Goal: Task Accomplishment & Management: Use online tool/utility

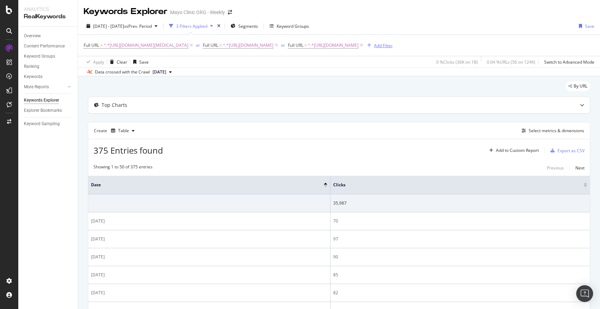
click at [374, 49] on div "Add Filter" at bounding box center [383, 46] width 19 height 6
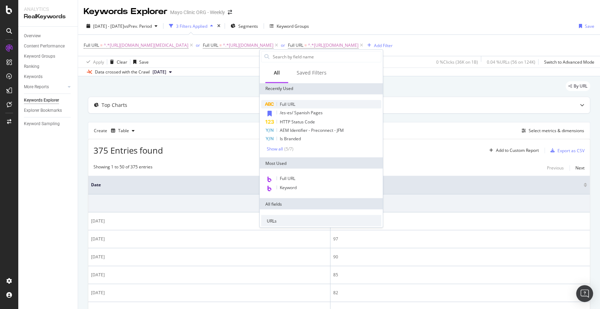
click at [291, 101] on span "Full URL" at bounding box center [287, 104] width 15 height 6
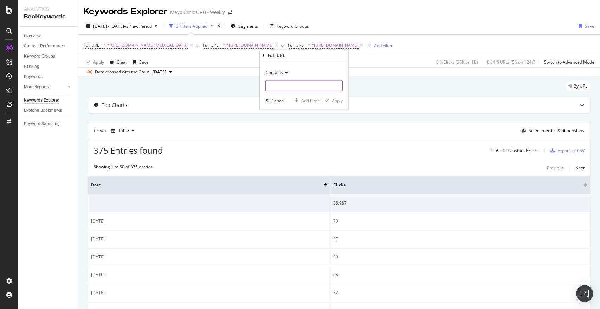
click at [297, 87] on input "text" at bounding box center [304, 85] width 77 height 11
paste input "[URL][DOMAIN_NAME]"
type input "[URL][DOMAIN_NAME]"
click at [332, 100] on div "Apply" at bounding box center [337, 100] width 11 height 6
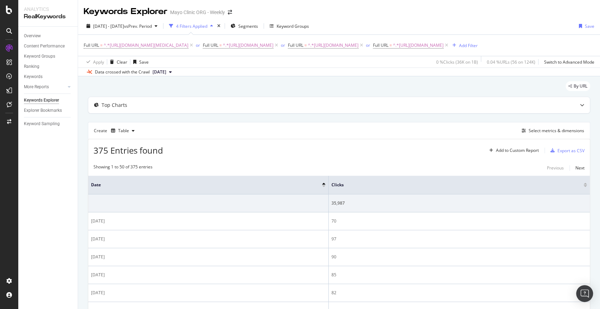
click at [213, 97] on div "By URL" at bounding box center [339, 88] width 502 height 15
click at [561, 154] on div "Export as CSV" at bounding box center [571, 151] width 27 height 6
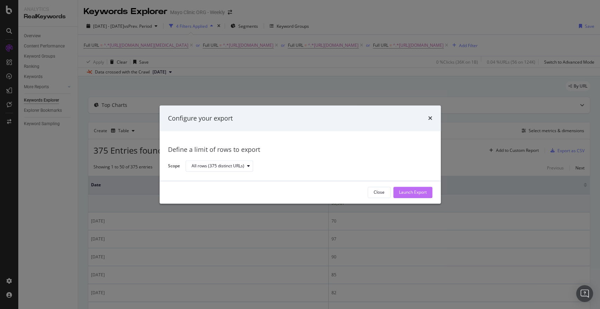
click at [399, 196] on div "Launch Export" at bounding box center [413, 192] width 28 height 11
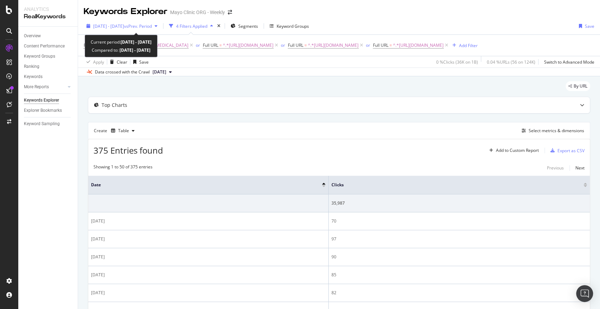
click at [139, 30] on div "[DATE] - [DATE] vs Prev. Period" at bounding box center [122, 26] width 77 height 11
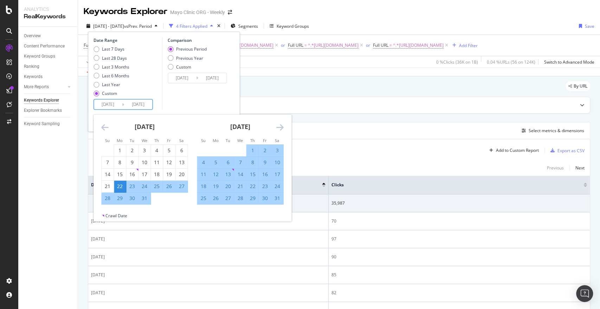
click at [127, 100] on input "[DATE]" at bounding box center [138, 105] width 28 height 10
type input "[DATE]"
click at [122, 104] on input "[DATE]" at bounding box center [108, 105] width 28 height 10
click at [283, 128] on icon "Move forward to switch to the next month." at bounding box center [279, 127] width 7 height 8
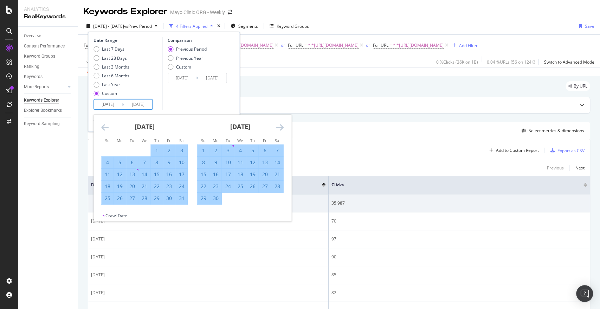
click at [282, 128] on icon "Move forward to switch to the next month." at bounding box center [279, 127] width 7 height 8
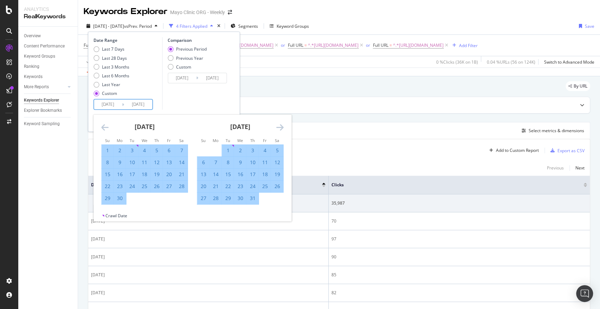
click at [282, 128] on icon "Move forward to switch to the next month." at bounding box center [279, 127] width 7 height 8
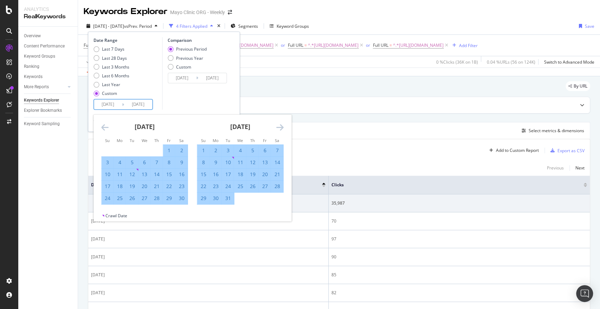
click at [282, 128] on icon "Move forward to switch to the next month." at bounding box center [279, 127] width 7 height 8
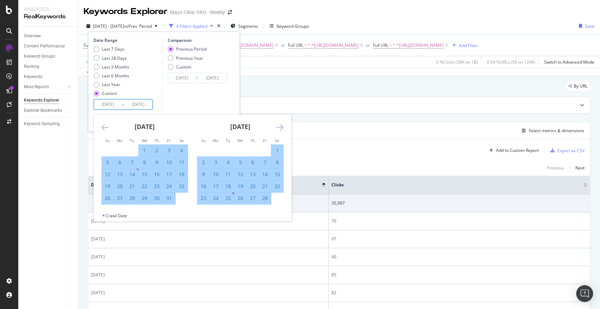
click at [282, 128] on icon "Move forward to switch to the next month." at bounding box center [279, 127] width 7 height 8
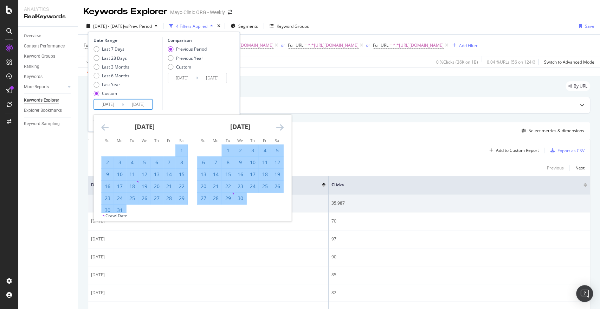
click at [282, 128] on icon "Move forward to switch to the next month." at bounding box center [279, 127] width 7 height 8
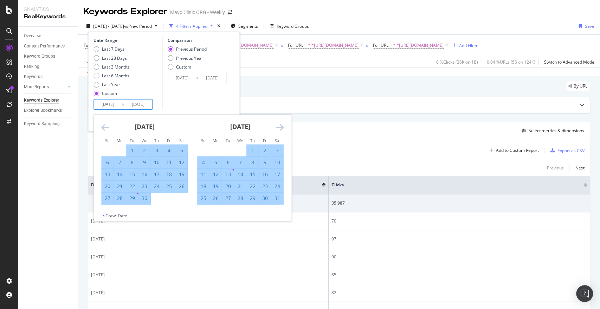
click at [282, 128] on icon "Move forward to switch to the next month." at bounding box center [279, 127] width 7 height 8
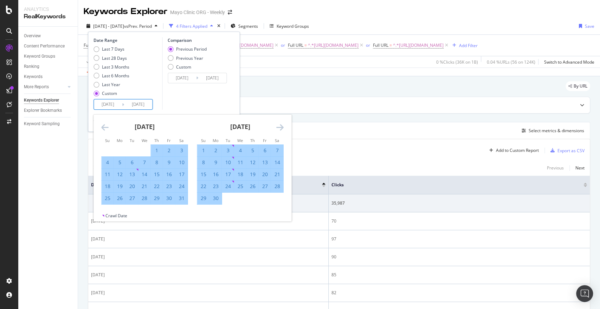
click at [282, 128] on icon "Move forward to switch to the next month." at bounding box center [279, 127] width 7 height 8
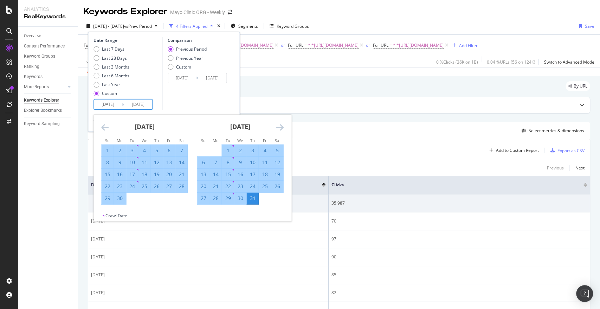
click at [282, 128] on icon "Move forward to switch to the next month." at bounding box center [279, 127] width 7 height 8
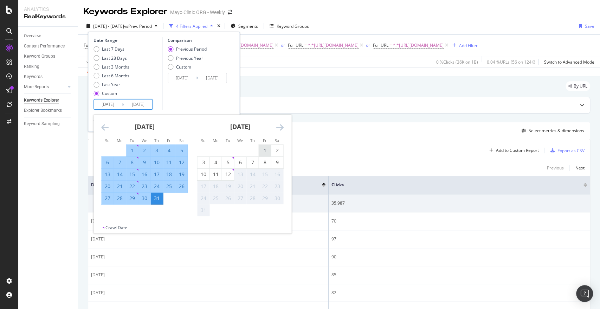
click at [263, 149] on div "1" at bounding box center [265, 150] width 12 height 7
type input "[DATE]"
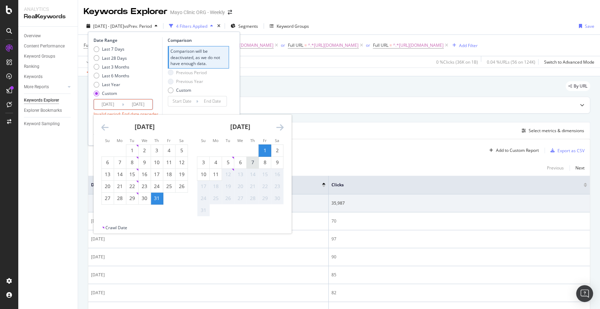
click at [256, 161] on div "7" at bounding box center [252, 162] width 12 height 7
type input "[DATE]"
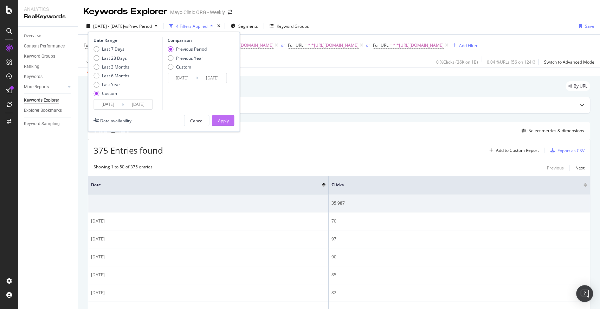
click at [224, 121] on div "Apply" at bounding box center [223, 121] width 11 height 6
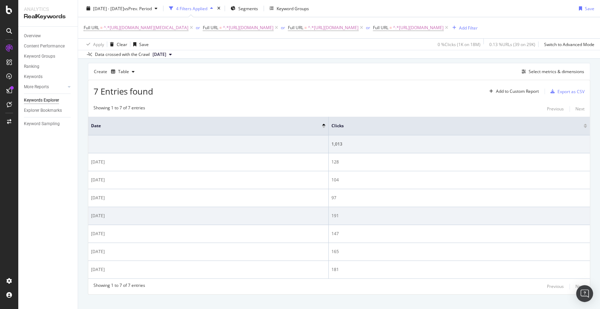
scroll to position [78, 0]
